Goal: Information Seeking & Learning: Find specific fact

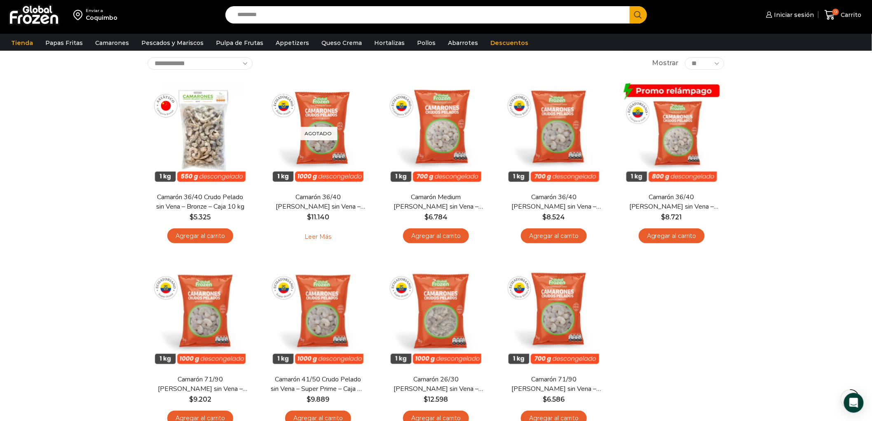
click at [319, 17] on input "Search input" at bounding box center [430, 14] width 392 height 17
click at [629, 6] on button "Search" at bounding box center [637, 14] width 17 height 17
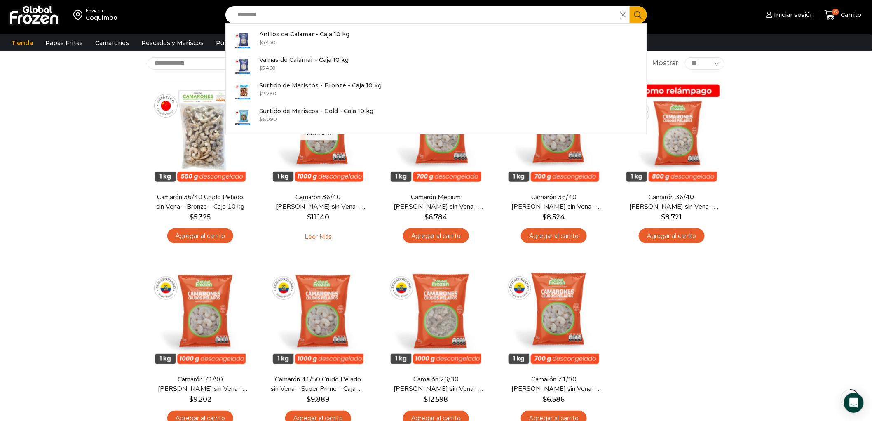
type input "*******"
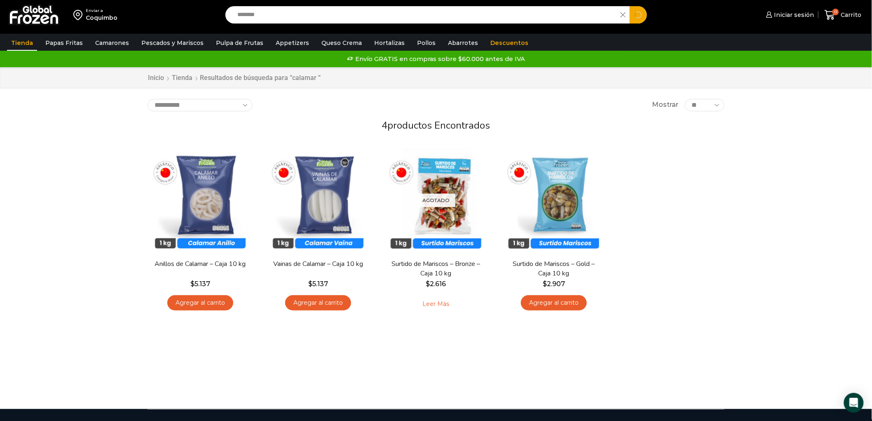
click at [270, 15] on input "*******" at bounding box center [425, 14] width 383 height 17
